Goal: Information Seeking & Learning: Learn about a topic

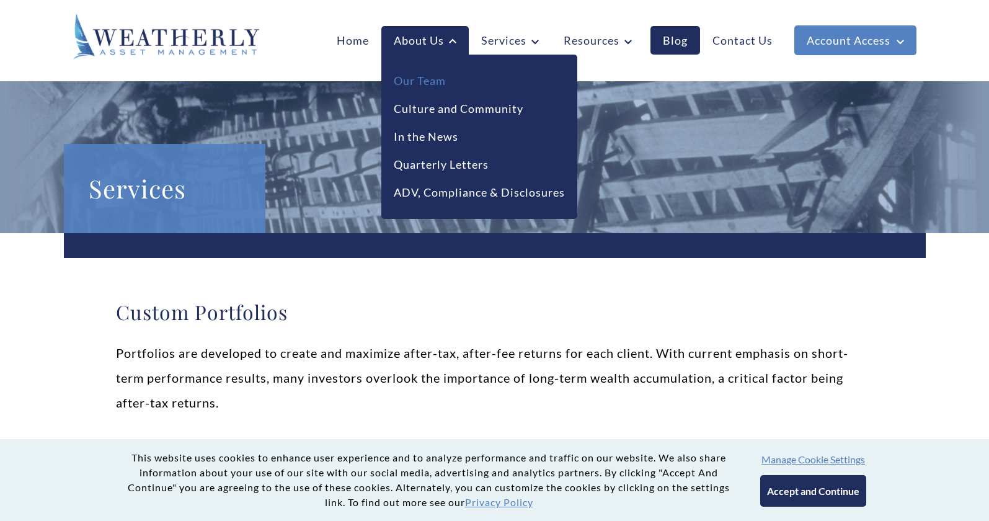
click at [429, 88] on link "Our Team" at bounding box center [420, 81] width 52 height 17
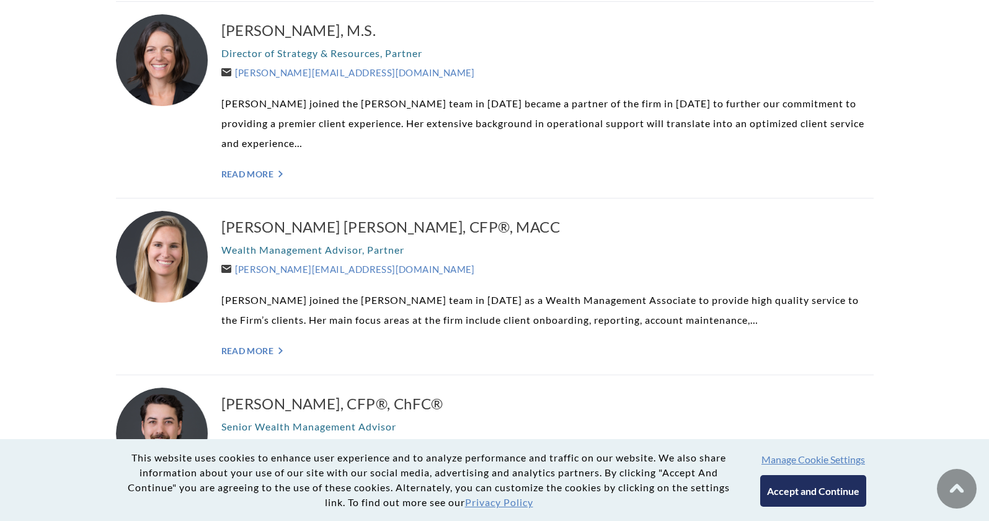
scroll to position [943, 0]
click at [274, 347] on link "Read More ">" at bounding box center [547, 351] width 653 height 11
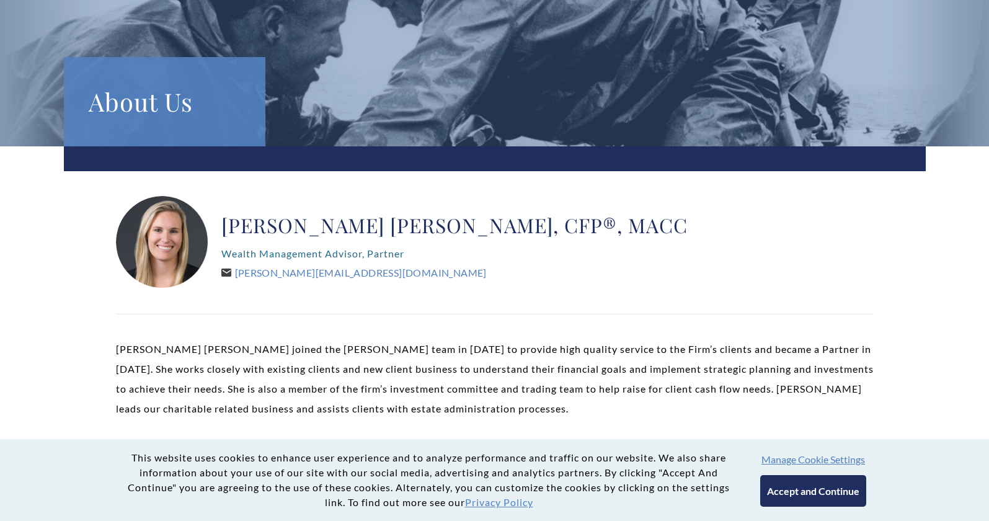
scroll to position [191, 0]
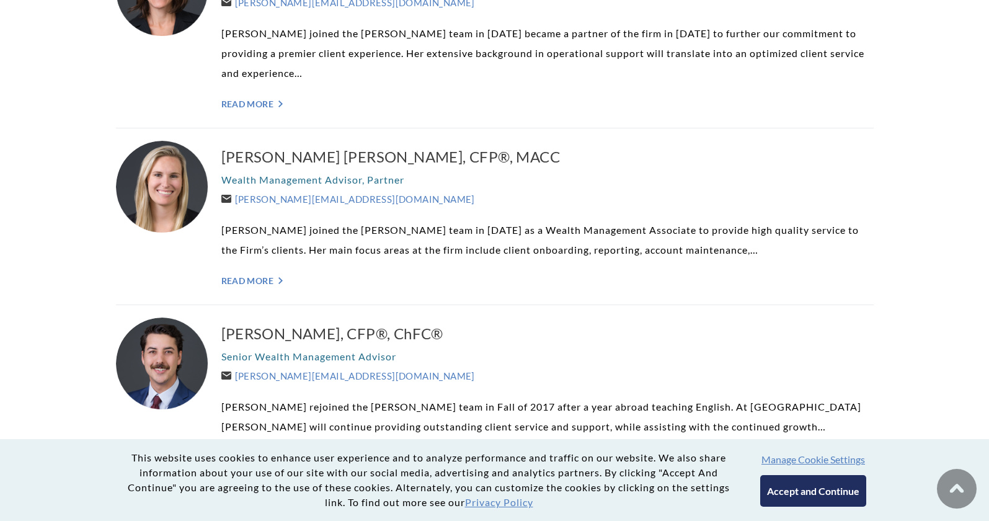
scroll to position [909, 0]
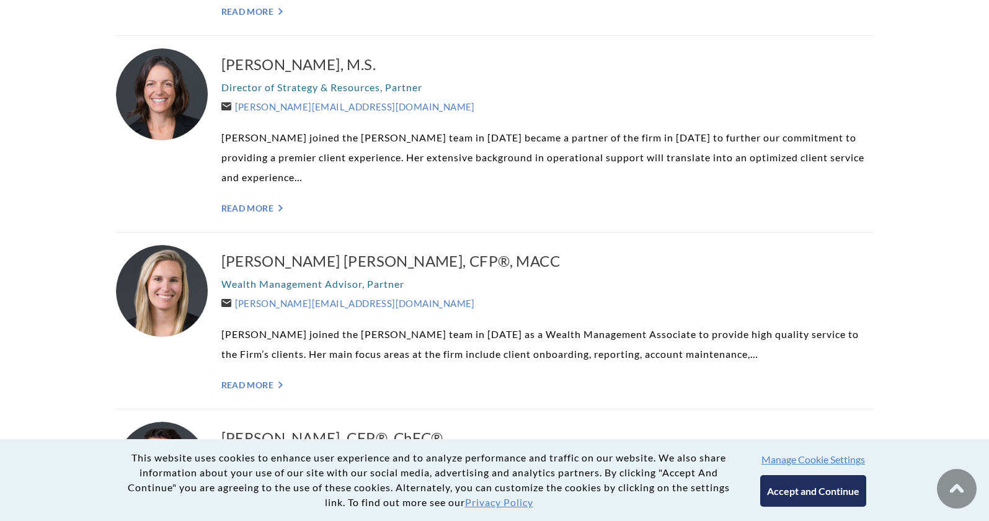
click at [252, 214] on div "Lindsey Fiske Thompson, M.S. Director of Strategy & Resources, Partner Lindsey@…" at bounding box center [547, 133] width 653 height 171
click at [254, 207] on link "Read More ">" at bounding box center [547, 208] width 653 height 11
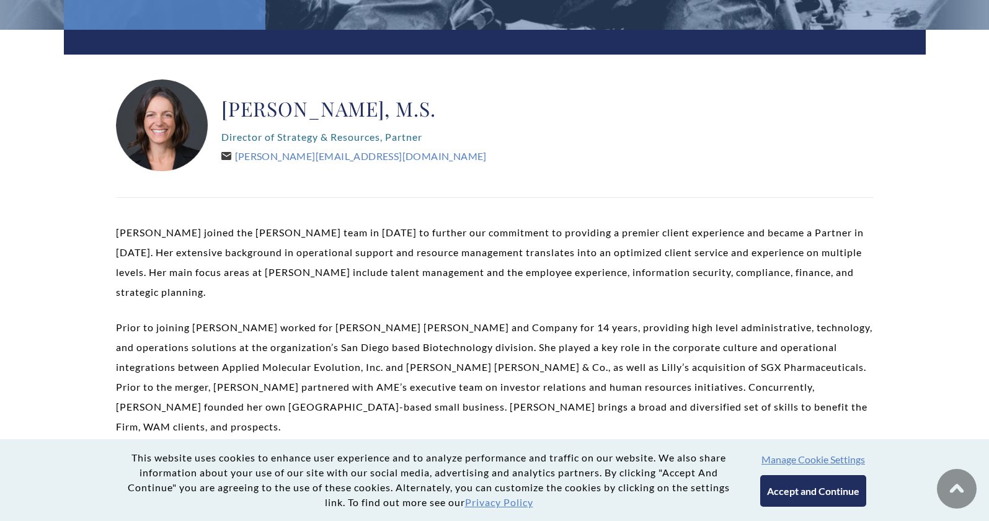
scroll to position [203, 0]
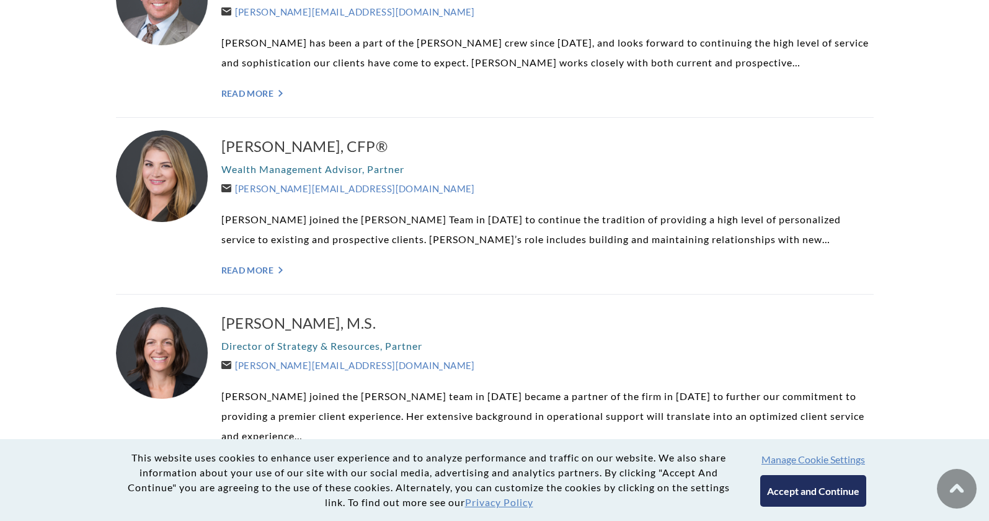
scroll to position [650, 0]
click at [247, 273] on link "Read More ">" at bounding box center [547, 270] width 653 height 11
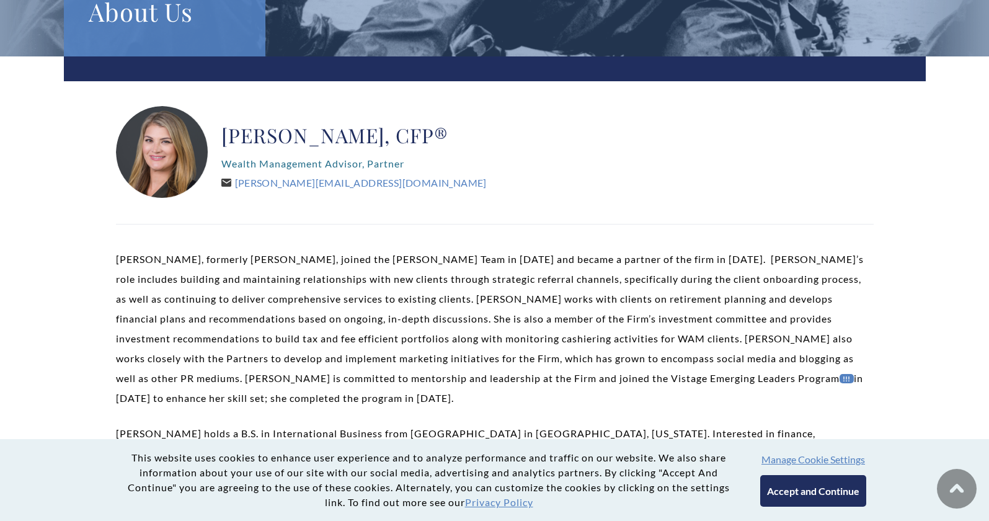
scroll to position [185, 0]
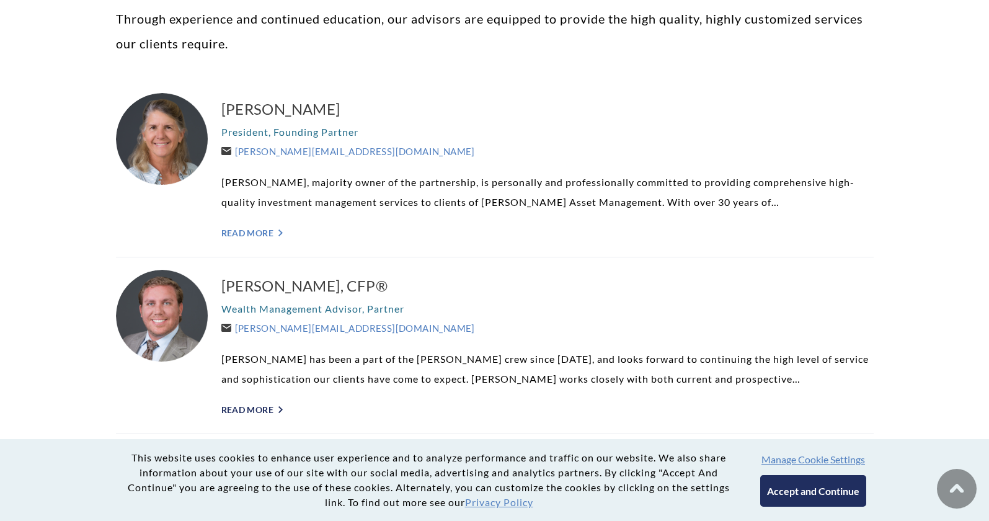
scroll to position [325, 0]
